Goal: Task Accomplishment & Management: Manage account settings

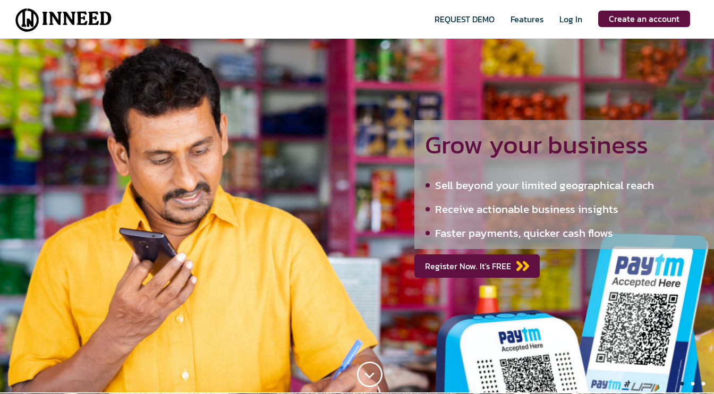
type input "[EMAIL_ADDRESS][DOMAIN_NAME]"
click at [574, 20] on span "Log In" at bounding box center [571, 26] width 23 height 26
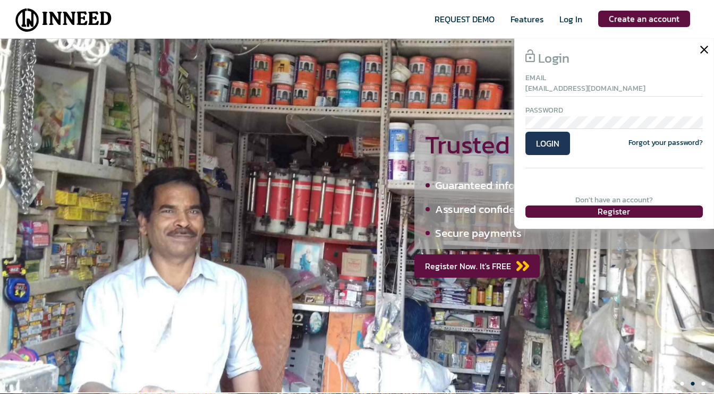
click at [551, 143] on span "LOGIN" at bounding box center [548, 143] width 45 height 23
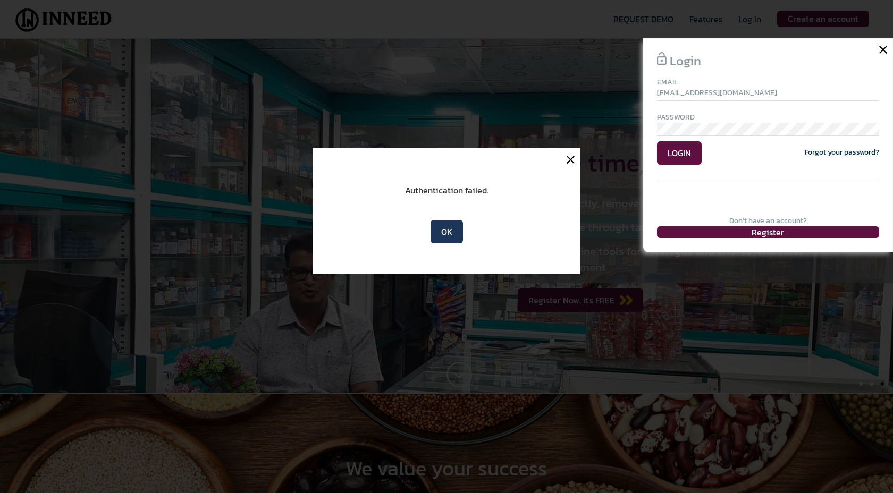
click at [451, 232] on span "OK" at bounding box center [447, 231] width 32 height 23
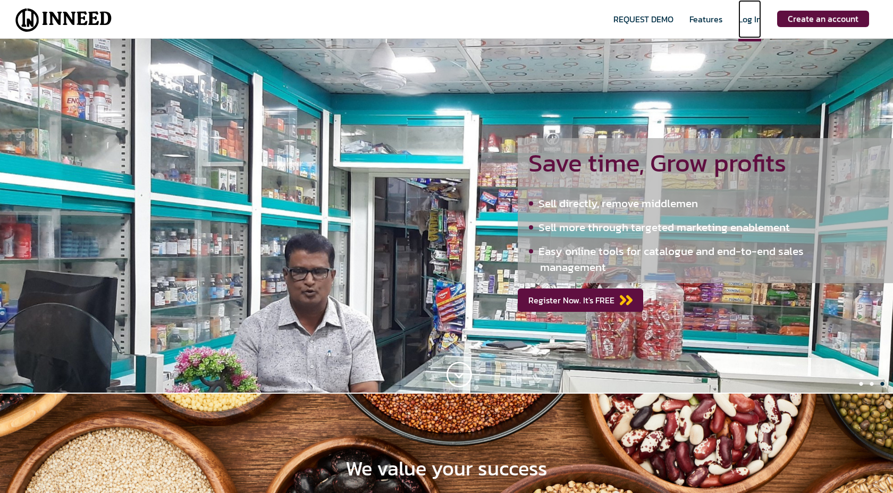
click at [714, 21] on span "Log In" at bounding box center [749, 27] width 23 height 29
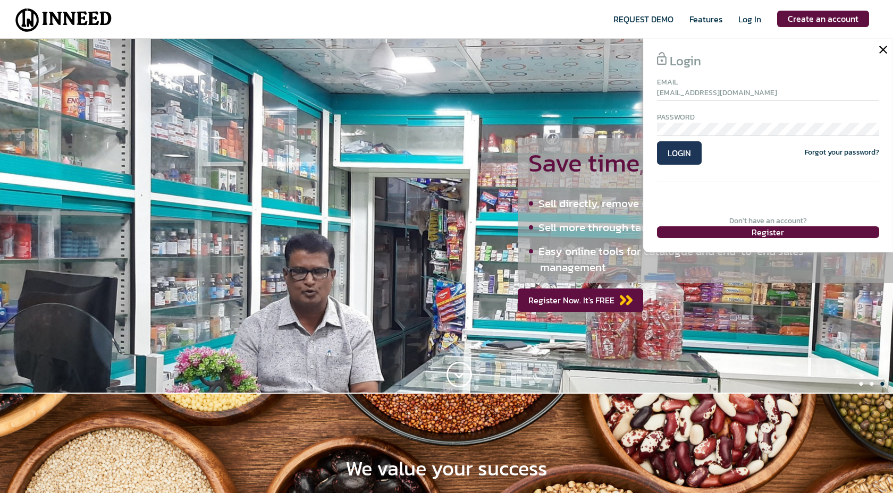
click at [677, 155] on span "LOGIN" at bounding box center [679, 152] width 45 height 23
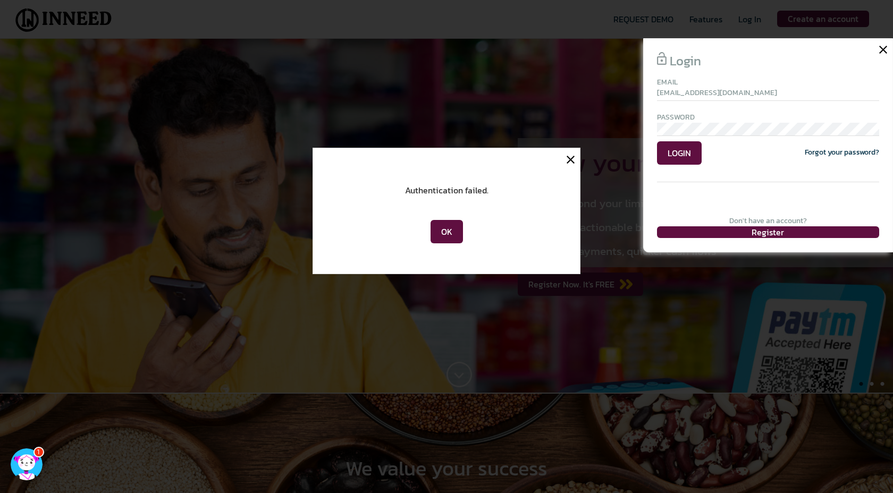
click at [466, 213] on div "Authentication failed. OK" at bounding box center [447, 211] width 268 height 126
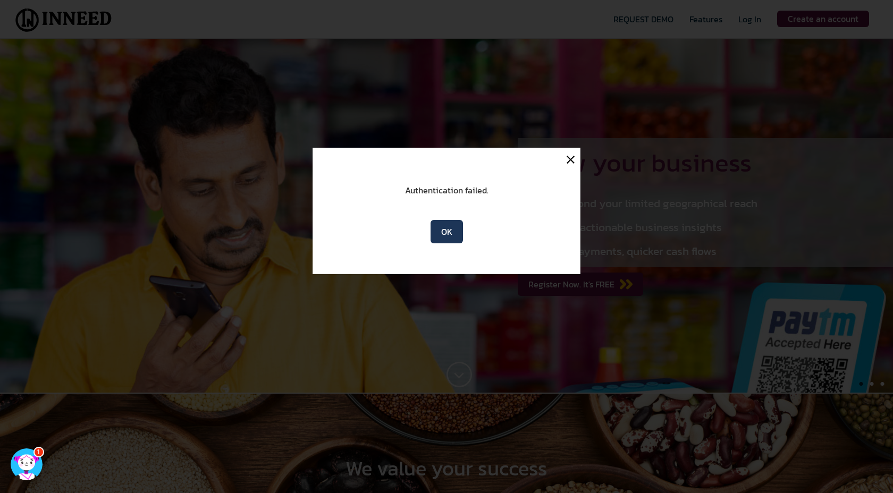
click at [444, 236] on span "OK" at bounding box center [447, 231] width 32 height 23
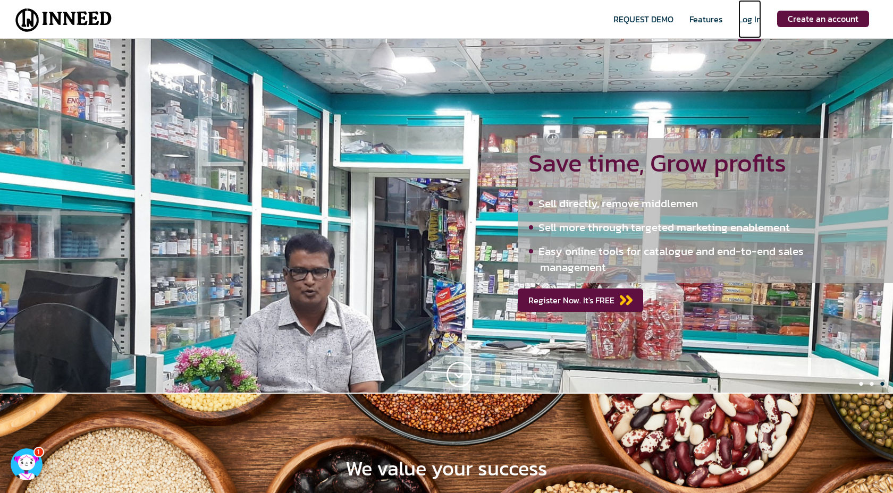
click at [714, 18] on span "Log In" at bounding box center [749, 27] width 23 height 29
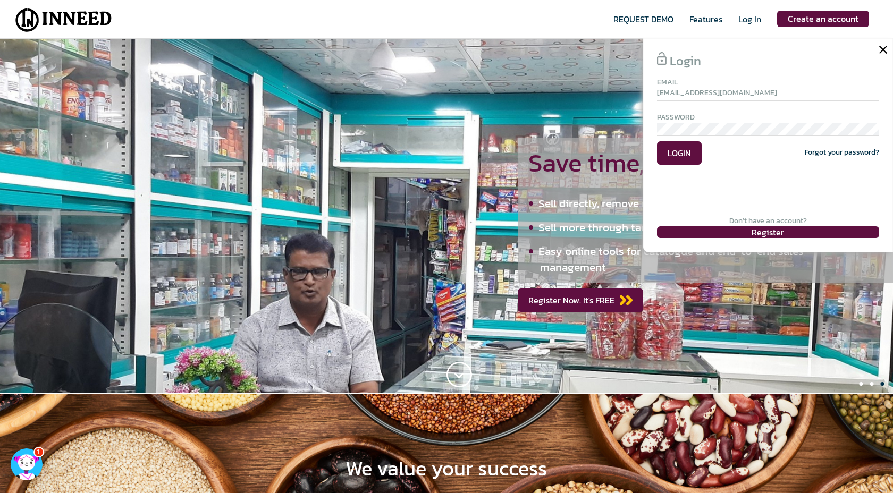
click at [713, 122] on div "Password" at bounding box center [768, 117] width 222 height 11
click at [680, 151] on span "LOGIN" at bounding box center [679, 152] width 45 height 23
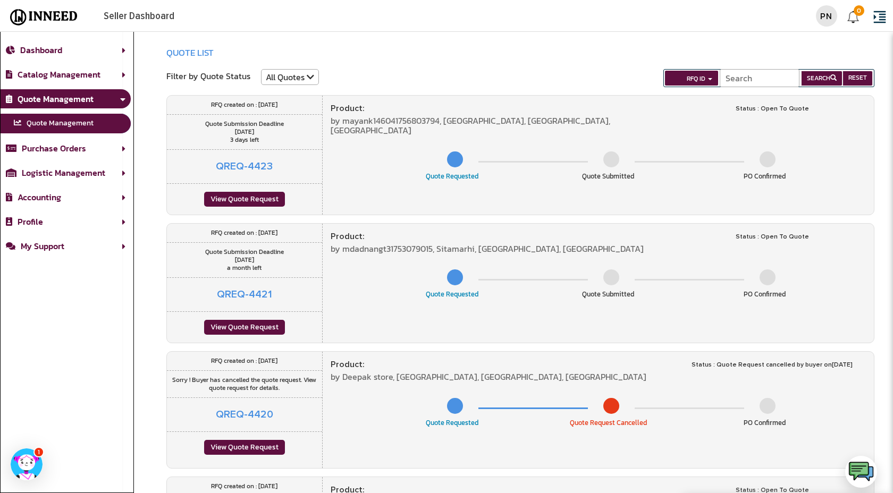
click at [248, 204] on div "View Quote Request" at bounding box center [244, 199] width 81 height 15
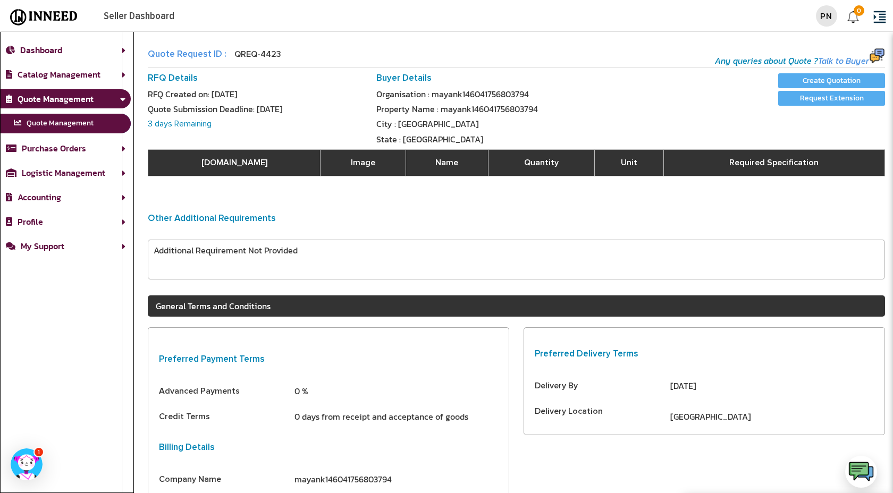
click at [46, 22] on img at bounding box center [43, 17] width 77 height 19
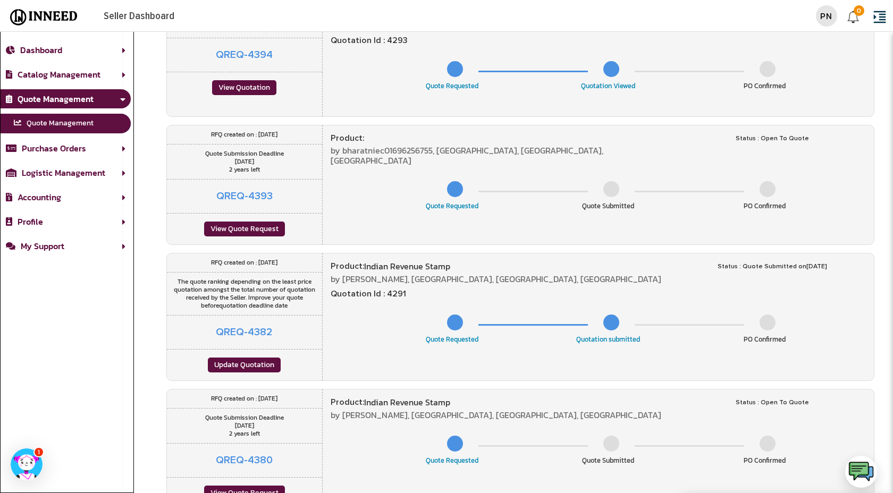
scroll to position [862, 0]
